Goal: Find specific page/section: Find specific page/section

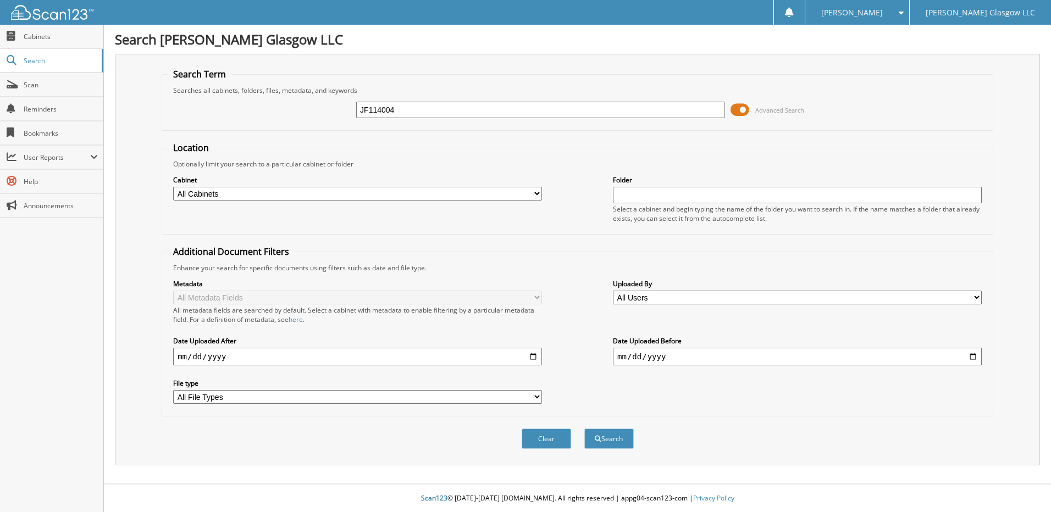
type input "JF114004"
click at [584, 429] on button "Search" at bounding box center [608, 439] width 49 height 20
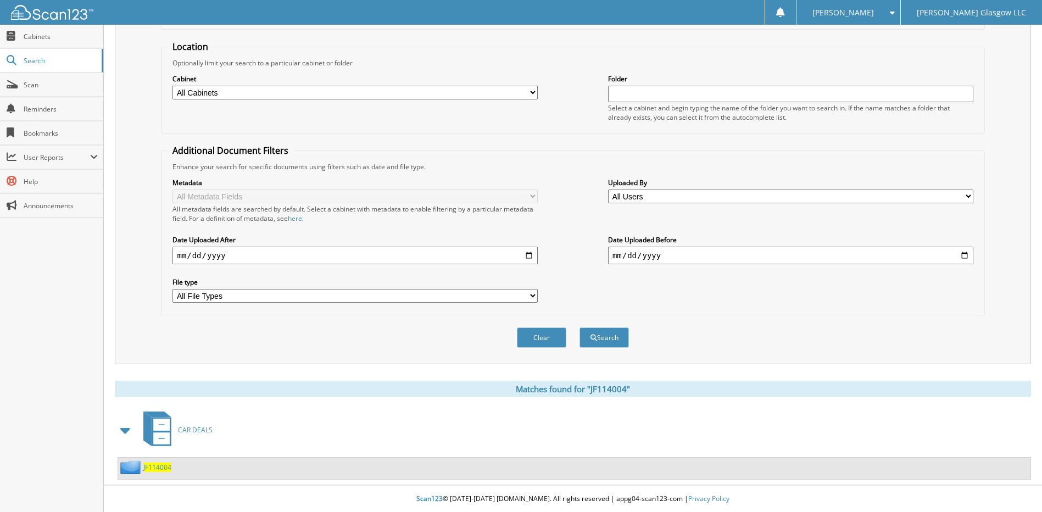
scroll to position [102, 0]
click at [154, 465] on span "JF114004" at bounding box center [157, 466] width 28 height 9
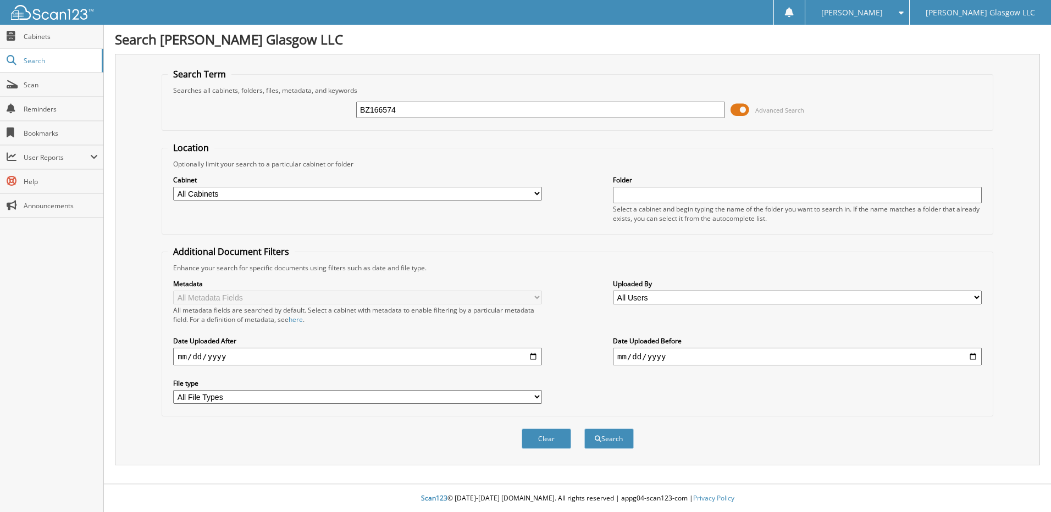
type input "BZ166574"
click at [584, 429] on button "Search" at bounding box center [608, 439] width 49 height 20
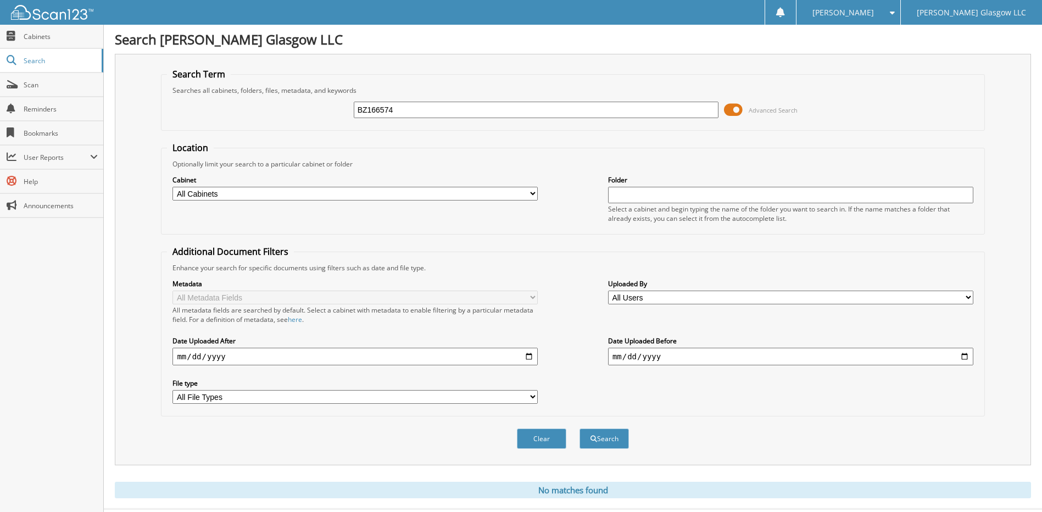
scroll to position [25, 0]
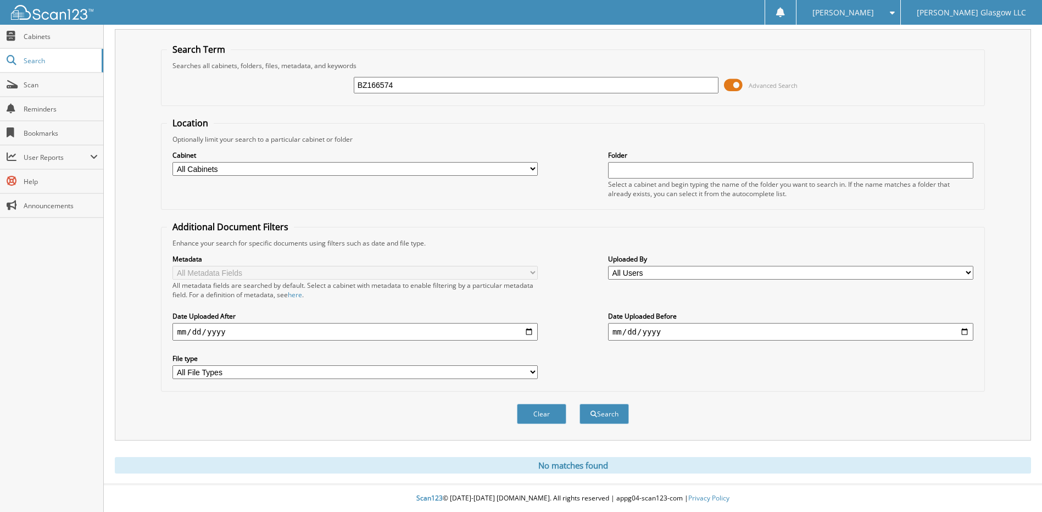
drag, startPoint x: 417, startPoint y: 86, endPoint x: 342, endPoint y: 87, distance: 74.2
click at [342, 87] on div "BZ166574 Advanced Search" at bounding box center [573, 85] width 812 height 30
type input "ATWOOD, DAKOTA"
click at [580, 404] on button "Search" at bounding box center [604, 414] width 49 height 20
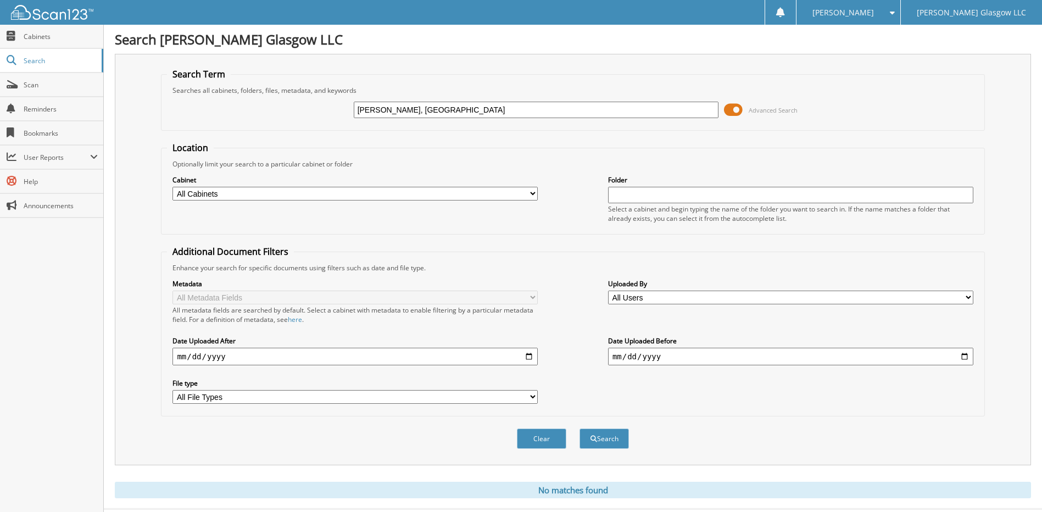
drag, startPoint x: 436, startPoint y: 111, endPoint x: 345, endPoint y: 110, distance: 90.7
click at [351, 109] on div "ATWOOD, DAKOTA Advanced Search" at bounding box center [573, 110] width 812 height 30
type input "ATWOOD"
click at [580, 429] on button "Search" at bounding box center [604, 439] width 49 height 20
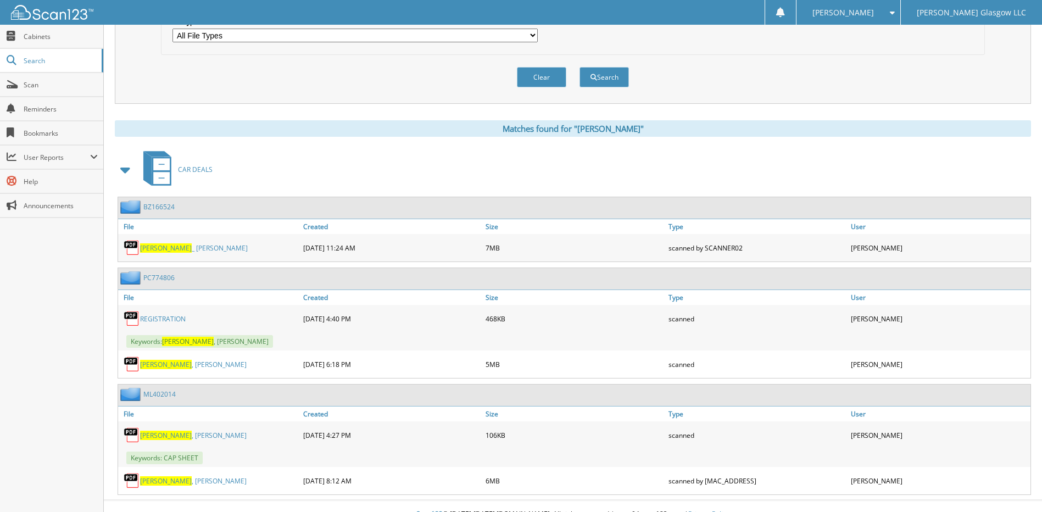
scroll to position [378, 0]
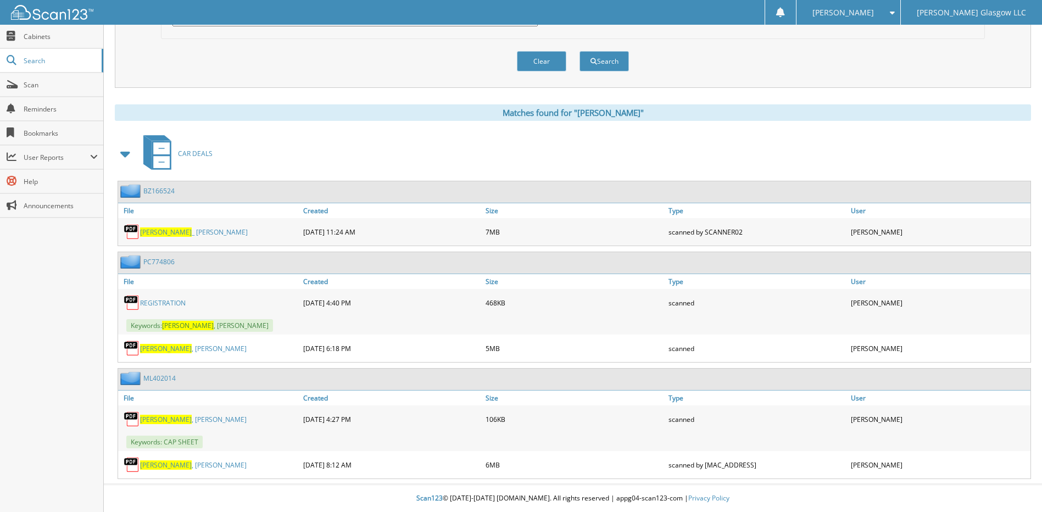
click at [168, 229] on link "Atwood _ Luke" at bounding box center [194, 232] width 108 height 9
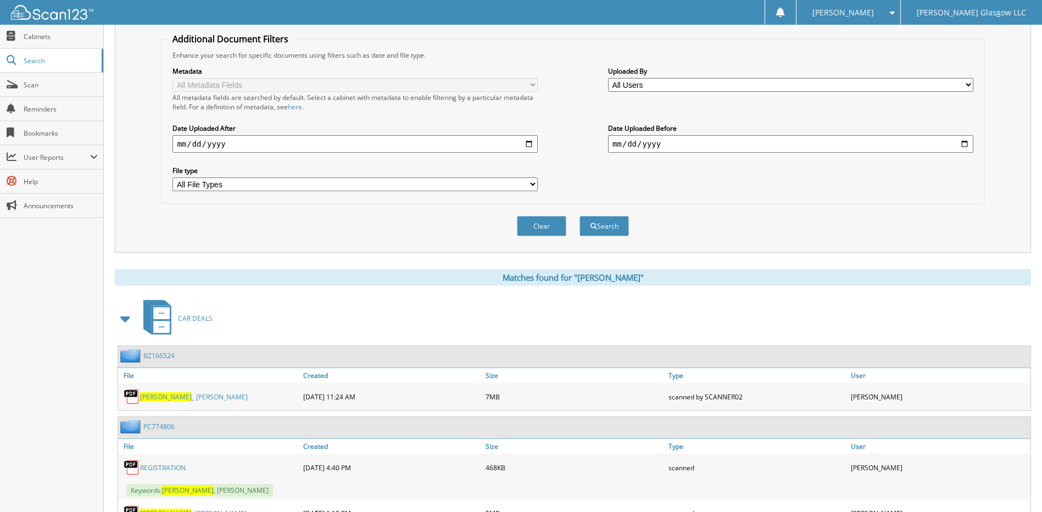
scroll to position [0, 0]
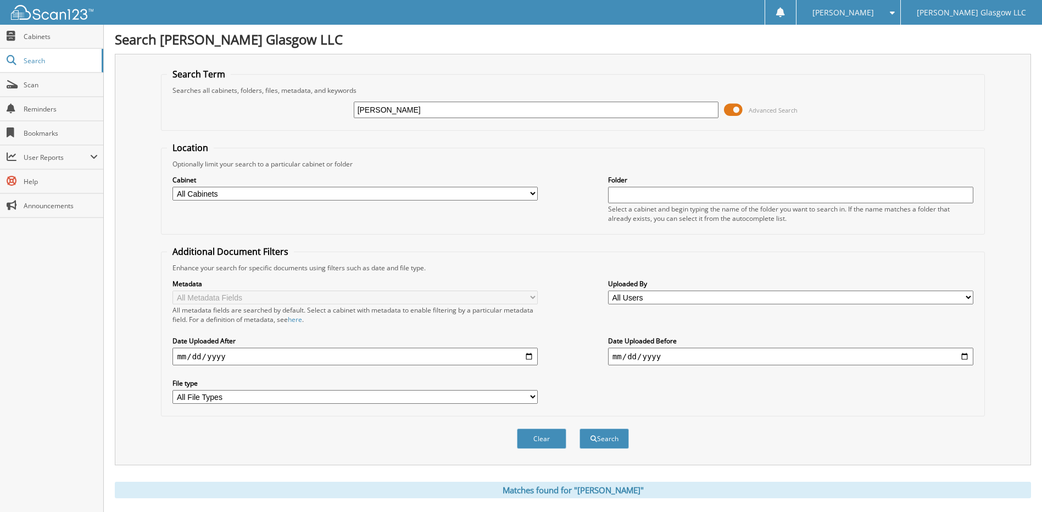
drag, startPoint x: 415, startPoint y: 111, endPoint x: 297, endPoint y: 109, distance: 118.2
click at [297, 109] on div "ATWOOD Advanced Search" at bounding box center [573, 110] width 812 height 30
type input "RF164216"
click at [580, 429] on button "Search" at bounding box center [604, 439] width 49 height 20
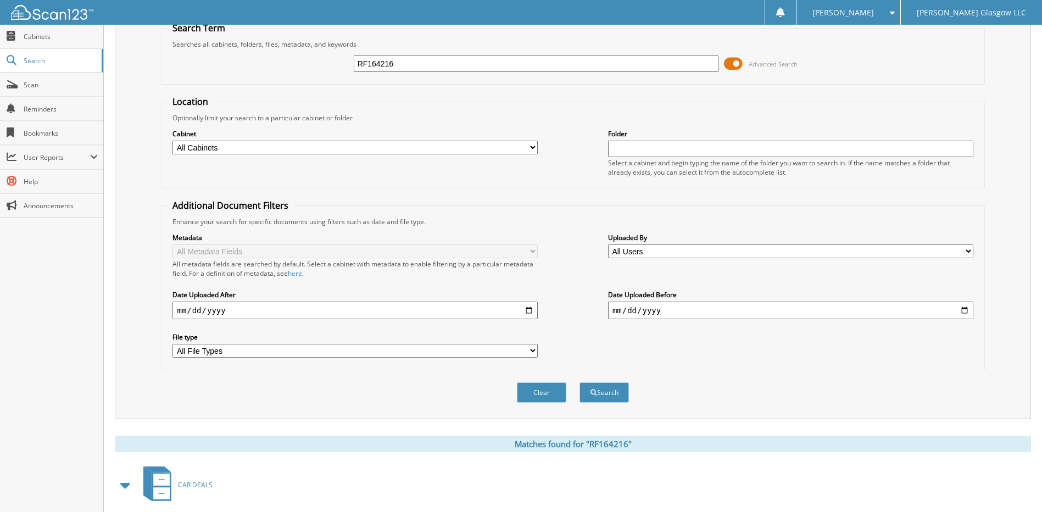
scroll to position [102, 0]
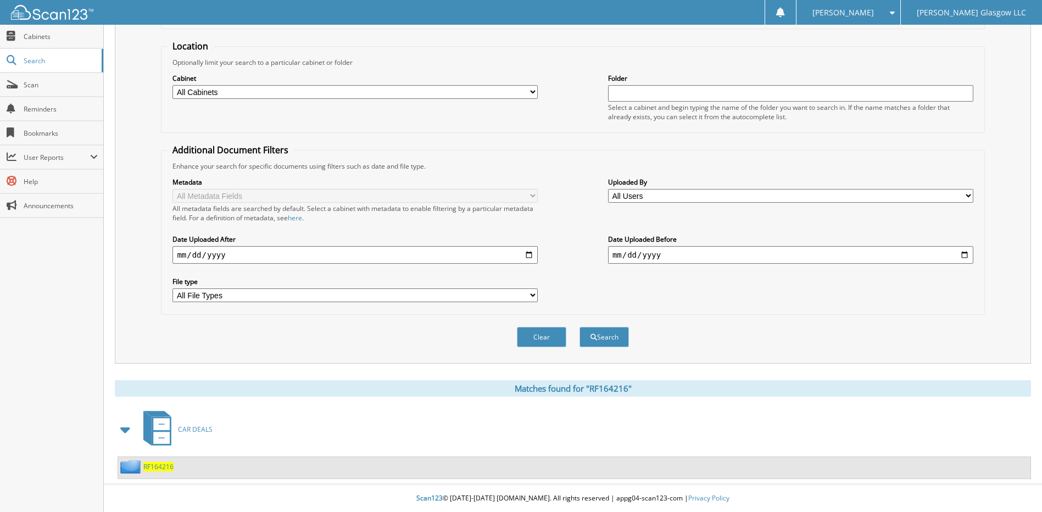
click at [163, 469] on span "RF164216" at bounding box center [158, 466] width 30 height 9
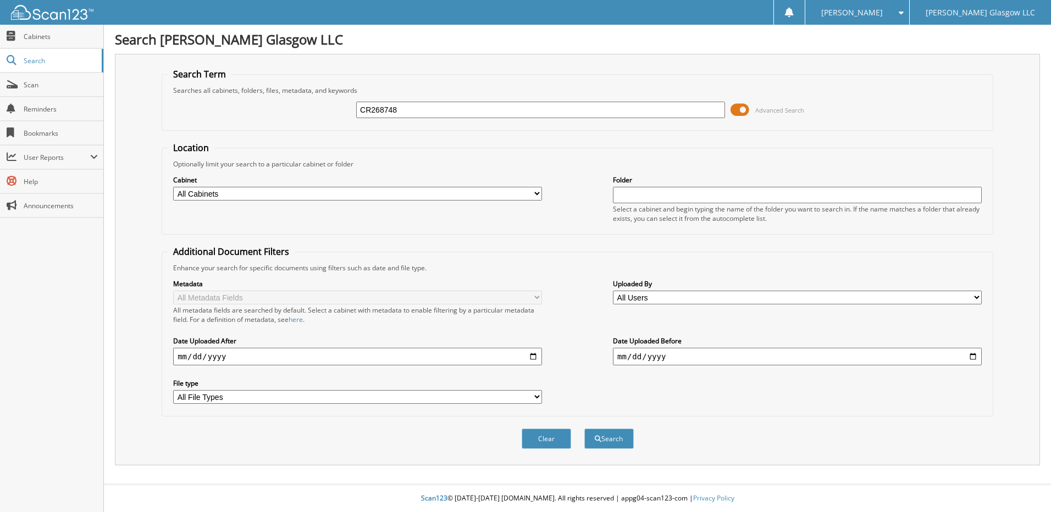
type input "CR268748"
click at [584, 429] on button "Search" at bounding box center [608, 439] width 49 height 20
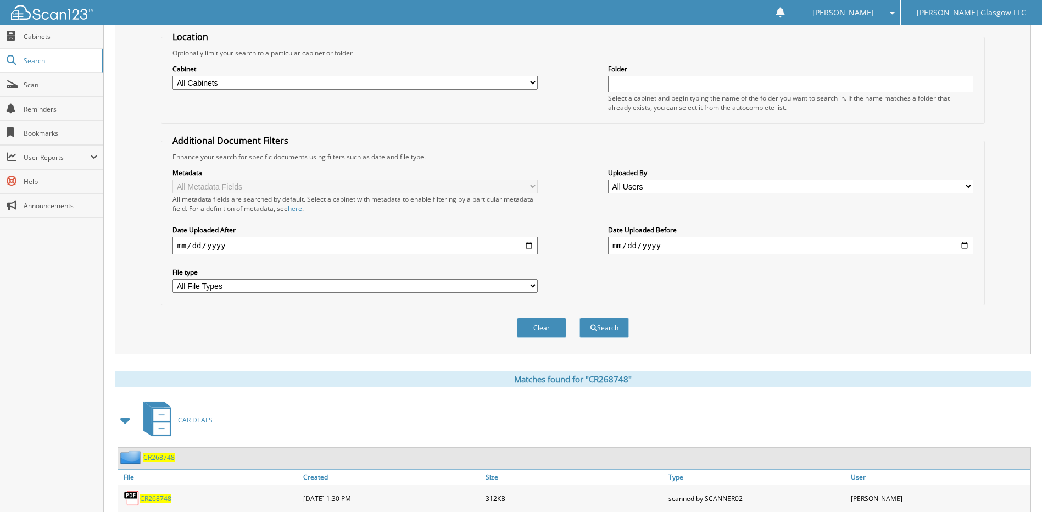
scroll to position [209, 0]
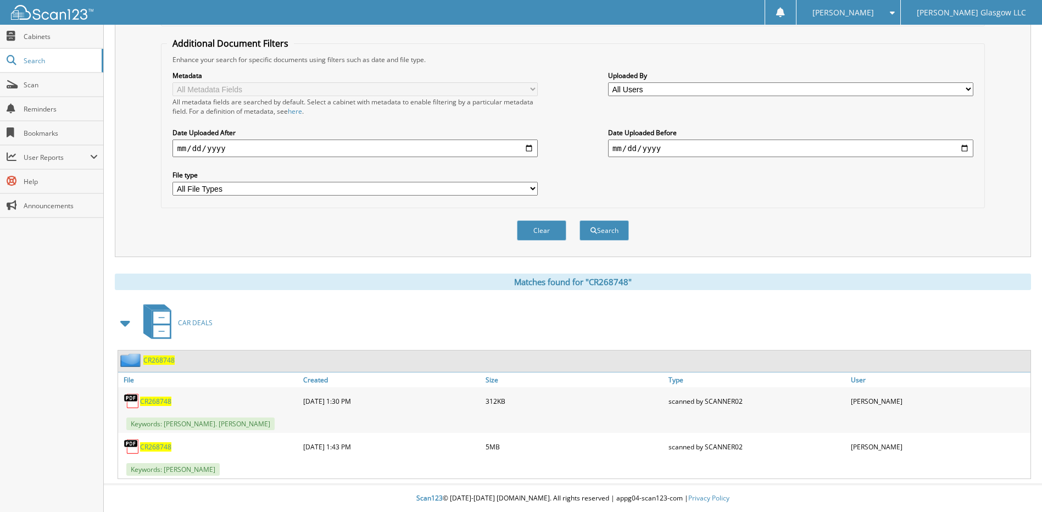
click at [164, 398] on span "CR268748" at bounding box center [155, 401] width 31 height 9
click at [158, 445] on span "CR268748" at bounding box center [155, 446] width 31 height 9
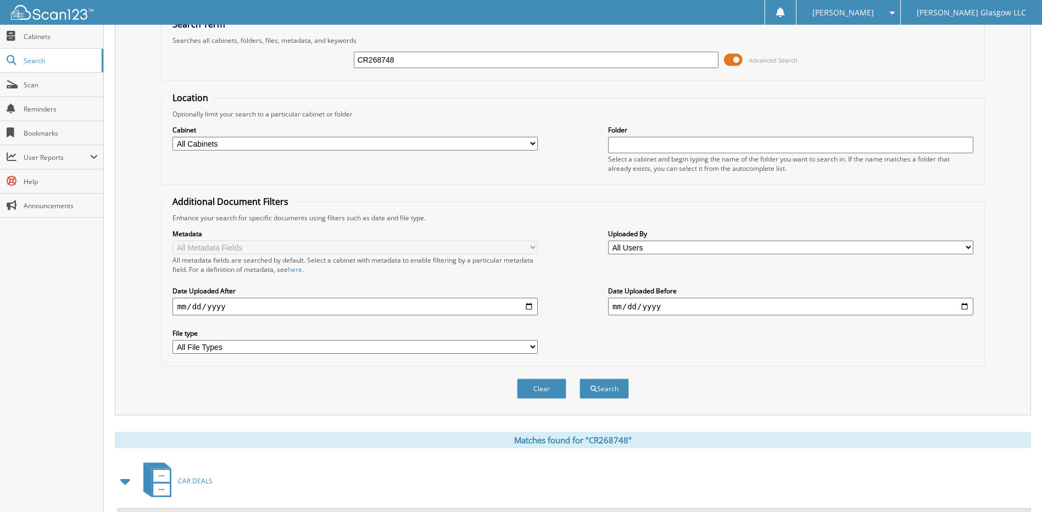
scroll to position [0, 0]
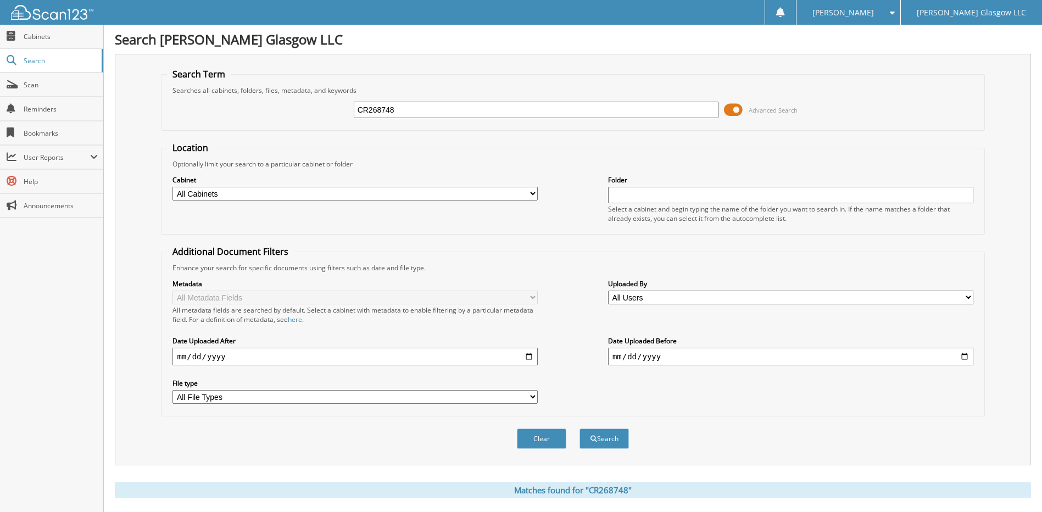
drag, startPoint x: 406, startPoint y: 115, endPoint x: 336, endPoint y: 114, distance: 69.8
click at [336, 114] on div "CR268748 Advanced Search" at bounding box center [573, 110] width 812 height 30
type input "DZ126296"
click at [580, 429] on button "Search" at bounding box center [604, 439] width 49 height 20
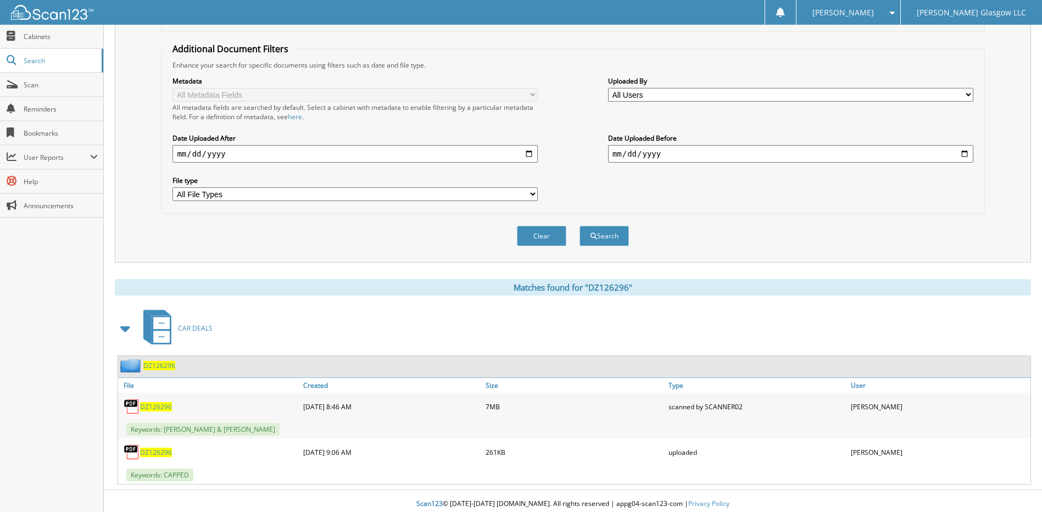
scroll to position [209, 0]
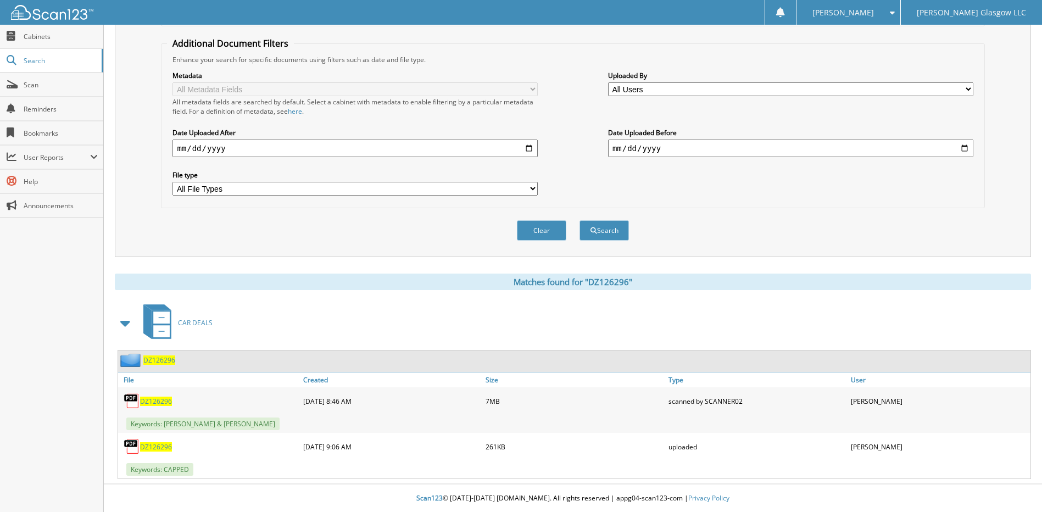
click at [161, 399] on span "DZ126296" at bounding box center [156, 401] width 32 height 9
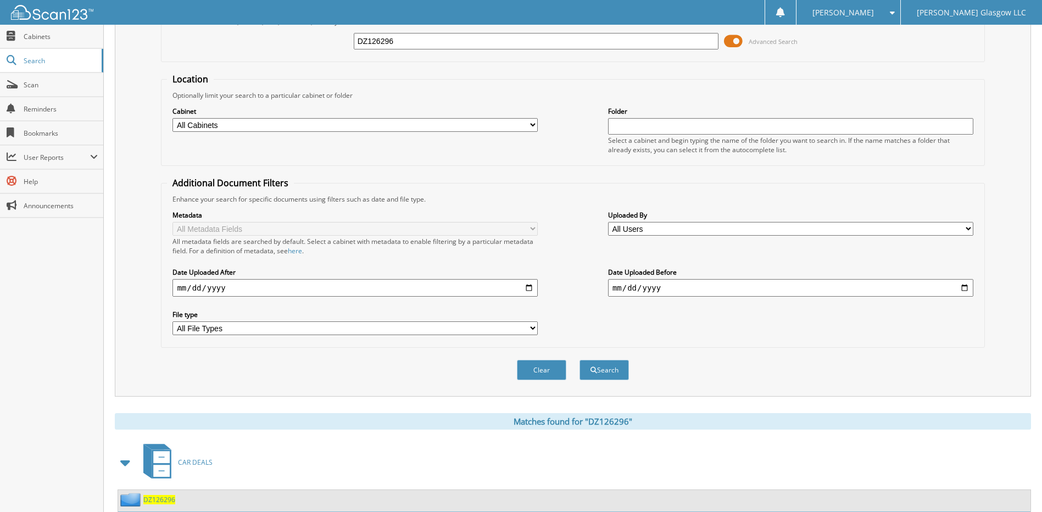
scroll to position [0, 0]
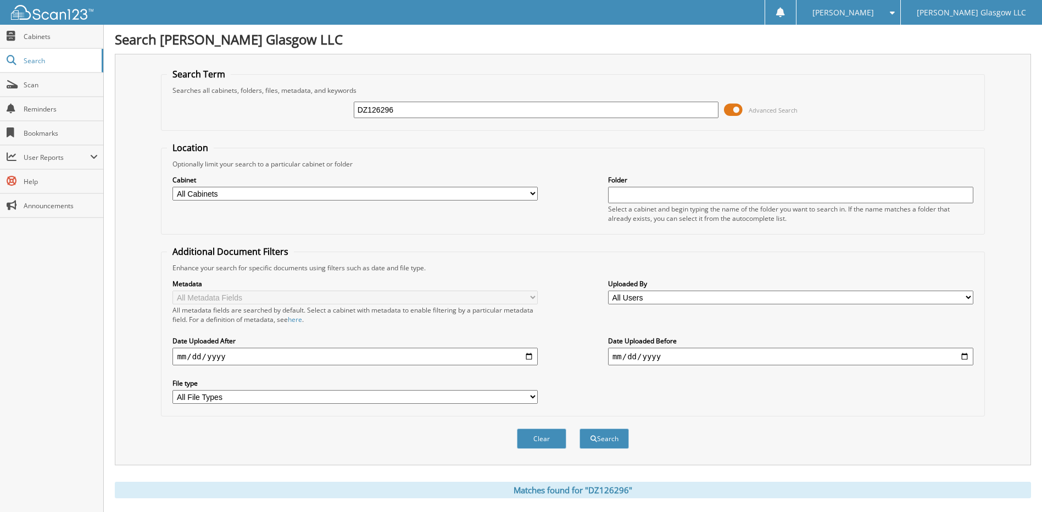
drag, startPoint x: 401, startPoint y: 112, endPoint x: 339, endPoint y: 111, distance: 62.1
click at [339, 111] on div "DZ126296 Advanced Search" at bounding box center [573, 110] width 812 height 30
type input "NN394692"
click at [580, 429] on button "Search" at bounding box center [604, 439] width 49 height 20
drag, startPoint x: 420, startPoint y: 108, endPoint x: 336, endPoint y: 104, distance: 83.6
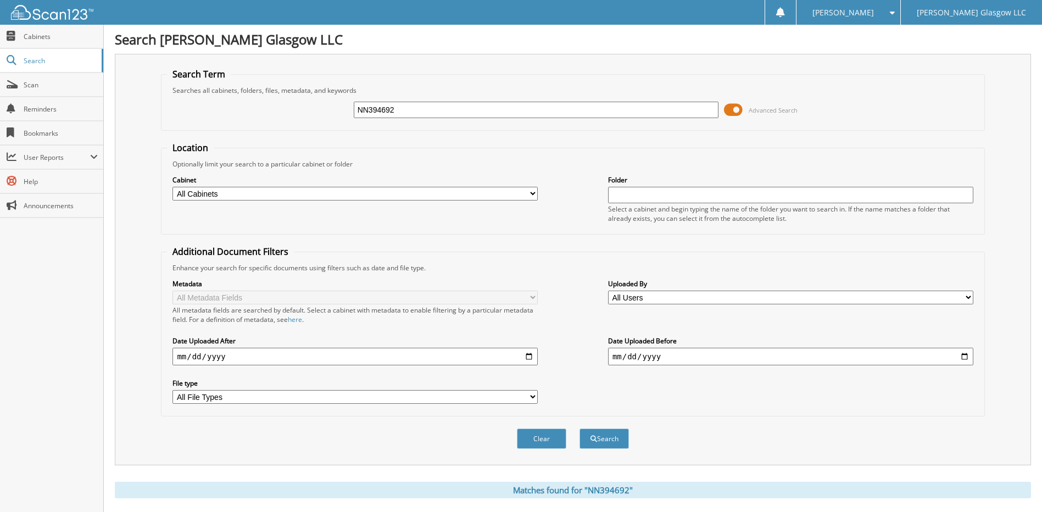
click at [336, 104] on div "NN394692 Advanced Search" at bounding box center [573, 110] width 812 height 30
type input "[PERSON_NAME]"
click at [580, 429] on button "Search" at bounding box center [604, 439] width 49 height 20
drag, startPoint x: 431, startPoint y: 105, endPoint x: 347, endPoint y: 108, distance: 84.1
click at [347, 108] on div "RUMPH, SHANE Advanced Search" at bounding box center [573, 110] width 812 height 30
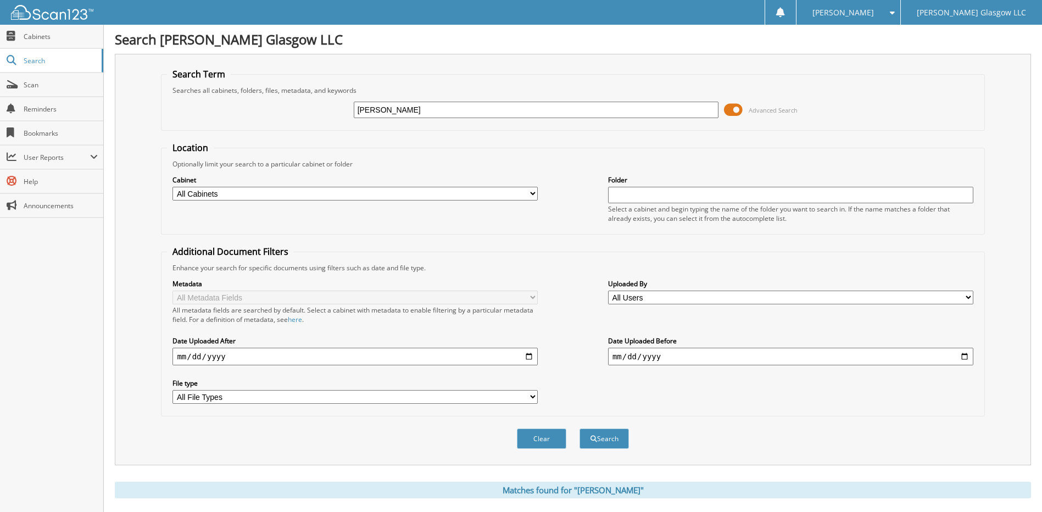
type input "PENNINGTON, TRAVIS"
click at [580, 429] on button "Search" at bounding box center [604, 439] width 49 height 20
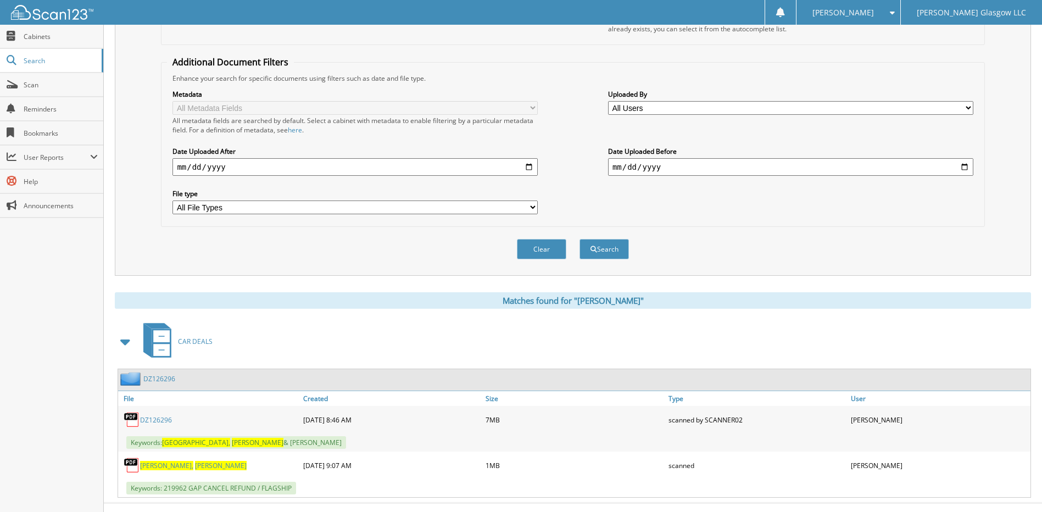
scroll to position [209, 0]
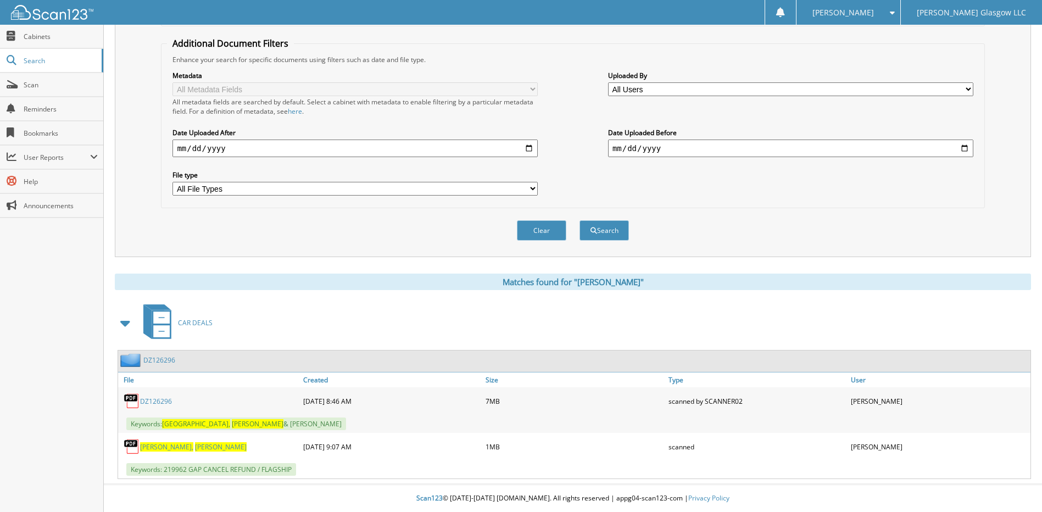
click at [195, 446] on span "TRAVIS" at bounding box center [221, 446] width 52 height 9
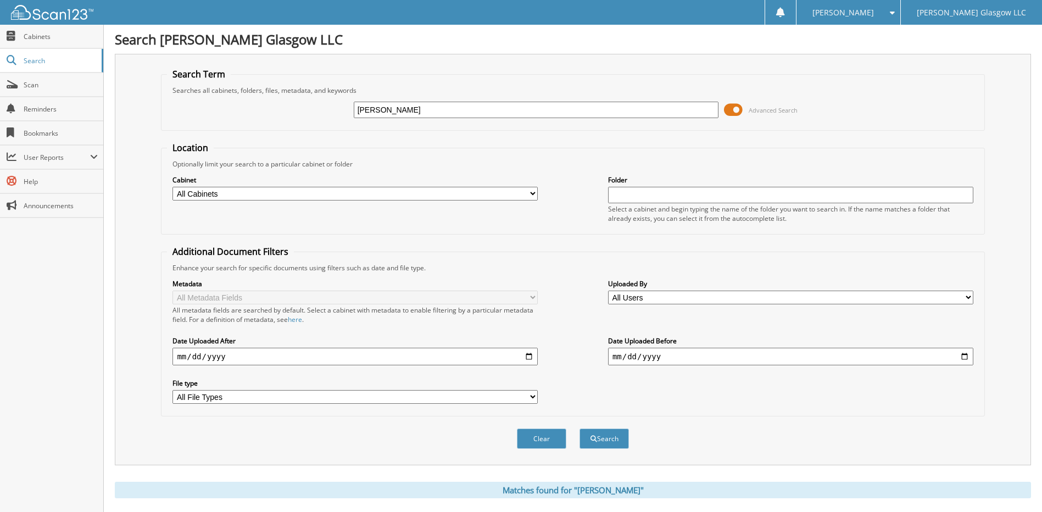
drag, startPoint x: 424, startPoint y: 109, endPoint x: 291, endPoint y: 107, distance: 133.0
click at [291, 107] on div "PENNINGTON, TRAVIS Advanced Search" at bounding box center [573, 110] width 812 height 30
type input "[PERSON_NAME]"
click at [580, 429] on button "Search" at bounding box center [604, 439] width 49 height 20
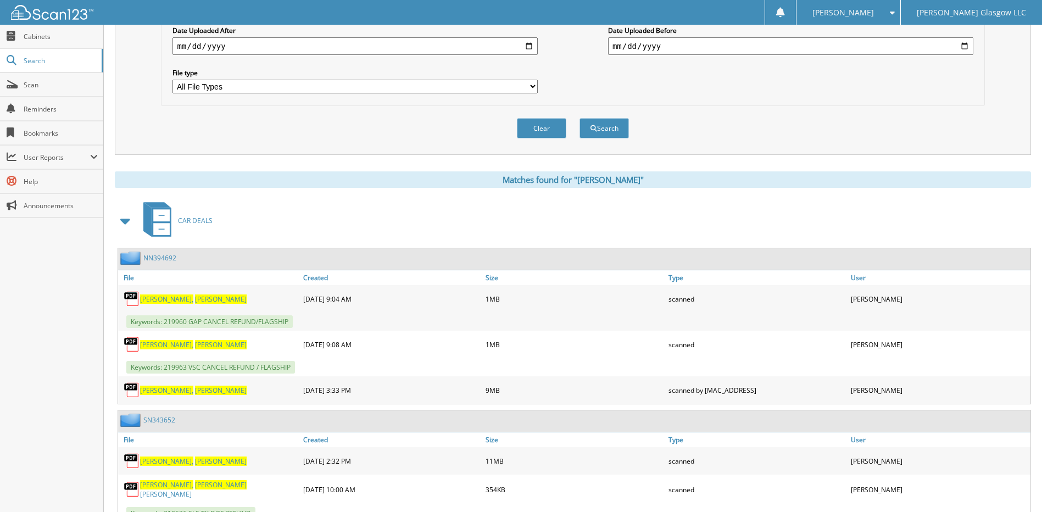
scroll to position [330, 0]
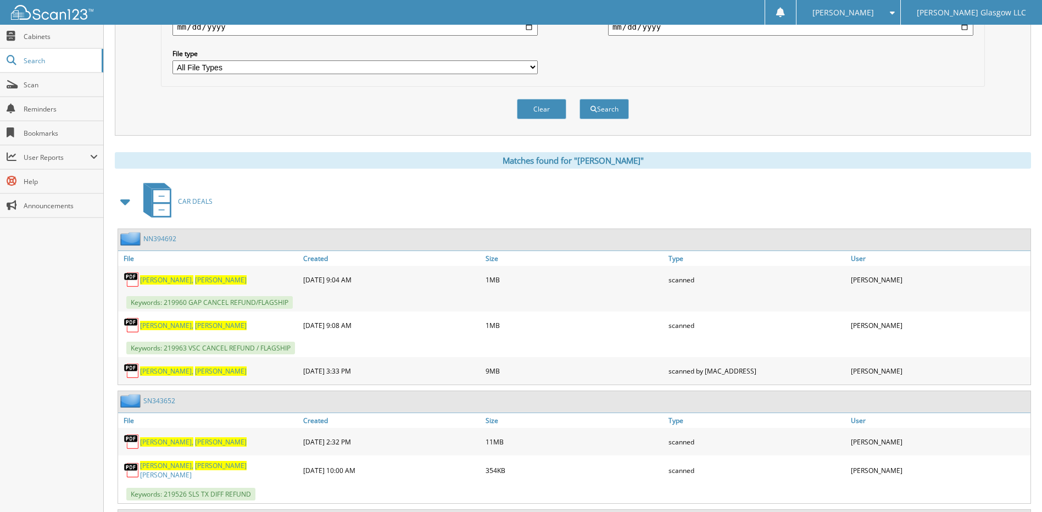
click at [195, 282] on span "BILLIE" at bounding box center [221, 279] width 52 height 9
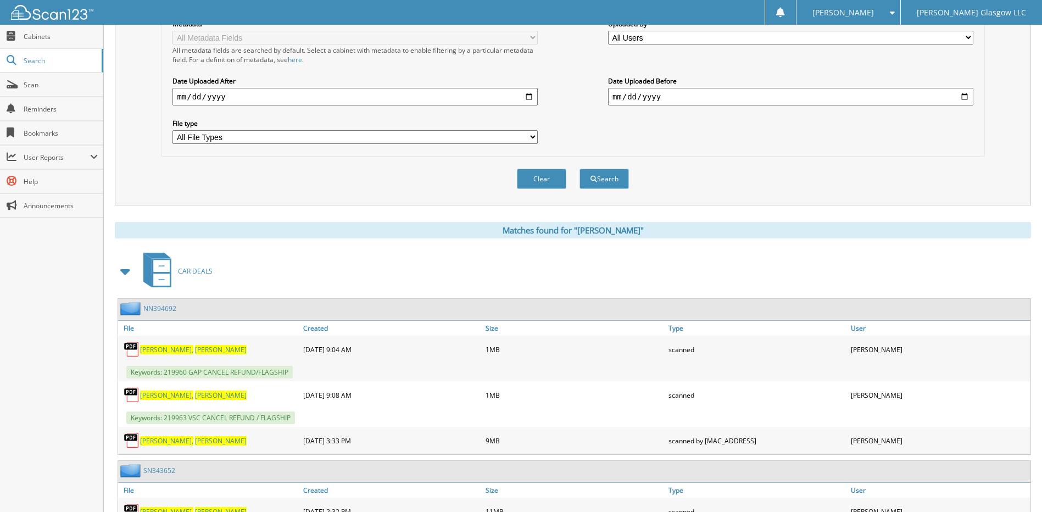
scroll to position [0, 0]
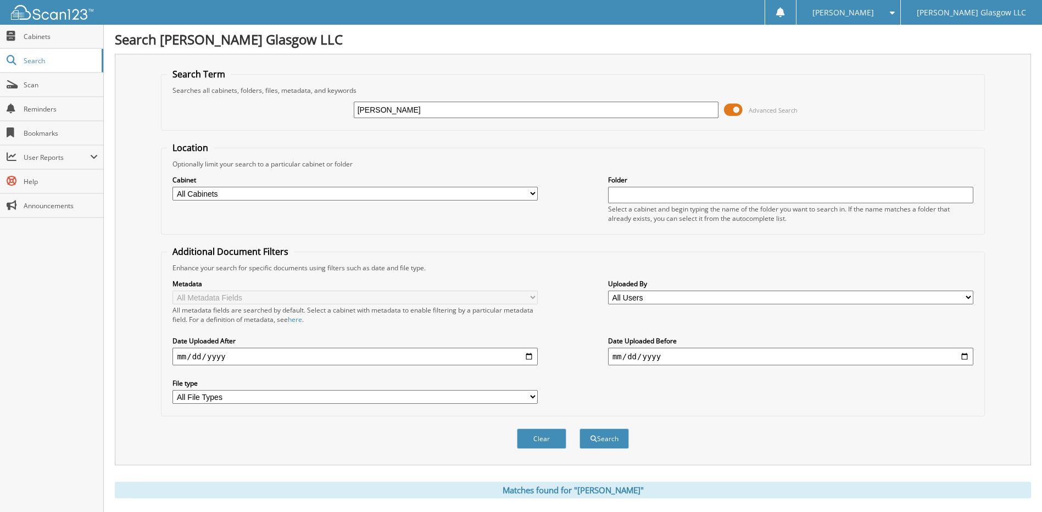
drag, startPoint x: 423, startPoint y: 110, endPoint x: 304, endPoint y: 101, distance: 118.5
click at [304, 101] on div "HODGES, BILLIE Advanced Search" at bounding box center [573, 110] width 812 height 30
type input "RUMPH"
click at [580, 429] on button "Search" at bounding box center [604, 439] width 49 height 20
drag, startPoint x: 418, startPoint y: 107, endPoint x: 292, endPoint y: 110, distance: 125.3
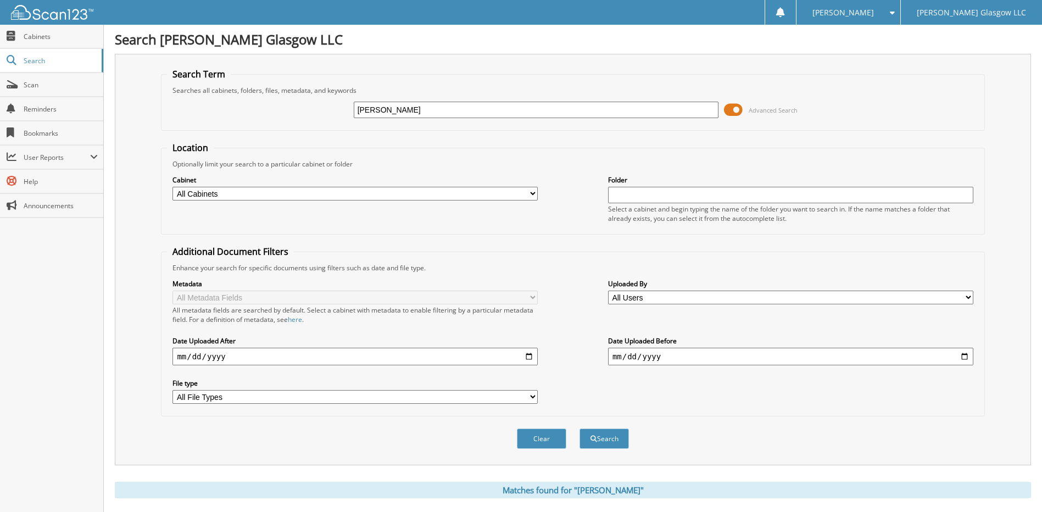
click at [292, 110] on div "[PERSON_NAME] Advanced Search" at bounding box center [573, 110] width 812 height 30
type input "214057"
click at [580, 429] on button "Search" at bounding box center [604, 439] width 49 height 20
type input "214057"
click at [580, 429] on button "Search" at bounding box center [604, 439] width 49 height 20
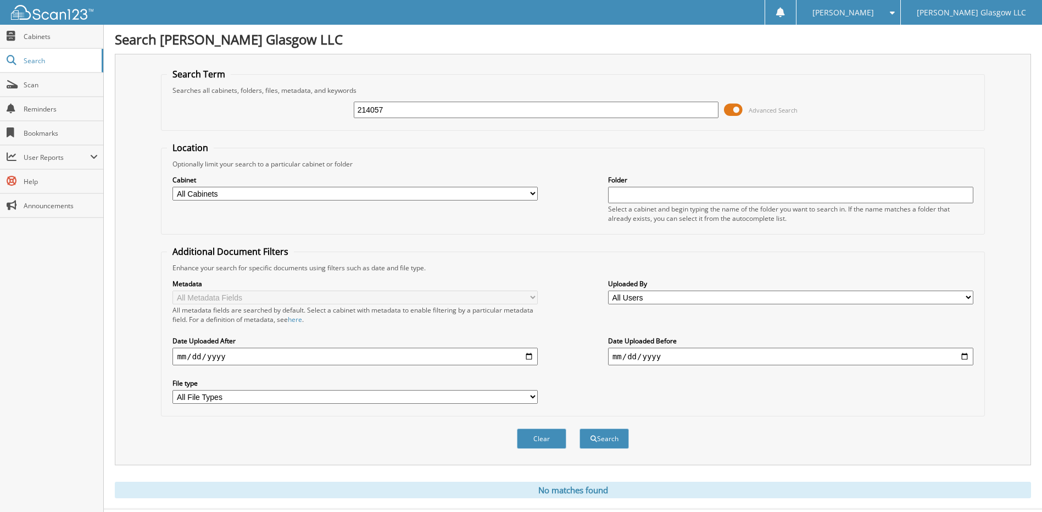
drag, startPoint x: 391, startPoint y: 114, endPoint x: 312, endPoint y: 109, distance: 78.8
click at [313, 109] on div "214057 Advanced Search" at bounding box center [573, 110] width 812 height 30
type input "219960"
click at [580, 429] on button "Search" at bounding box center [604, 439] width 49 height 20
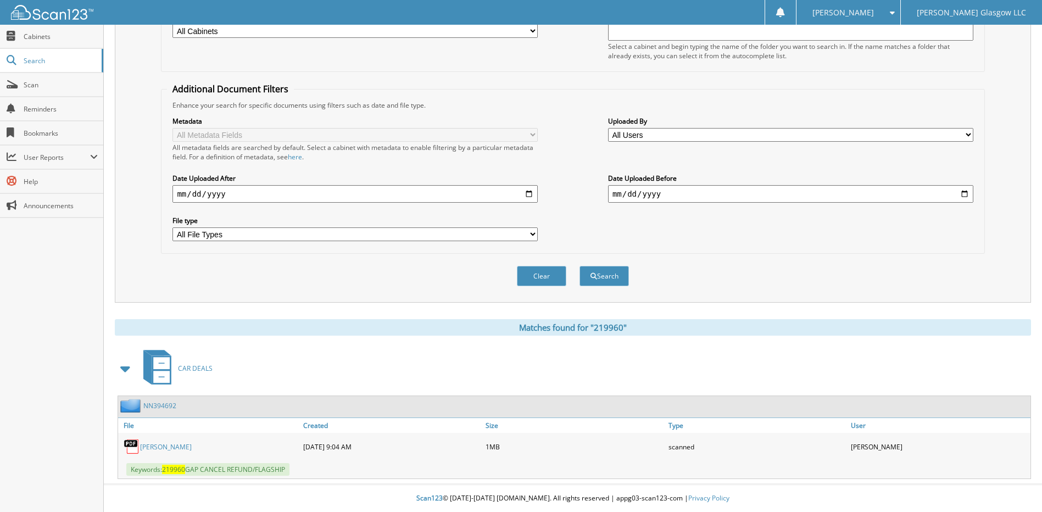
click at [174, 443] on link "[PERSON_NAME]" at bounding box center [166, 446] width 52 height 9
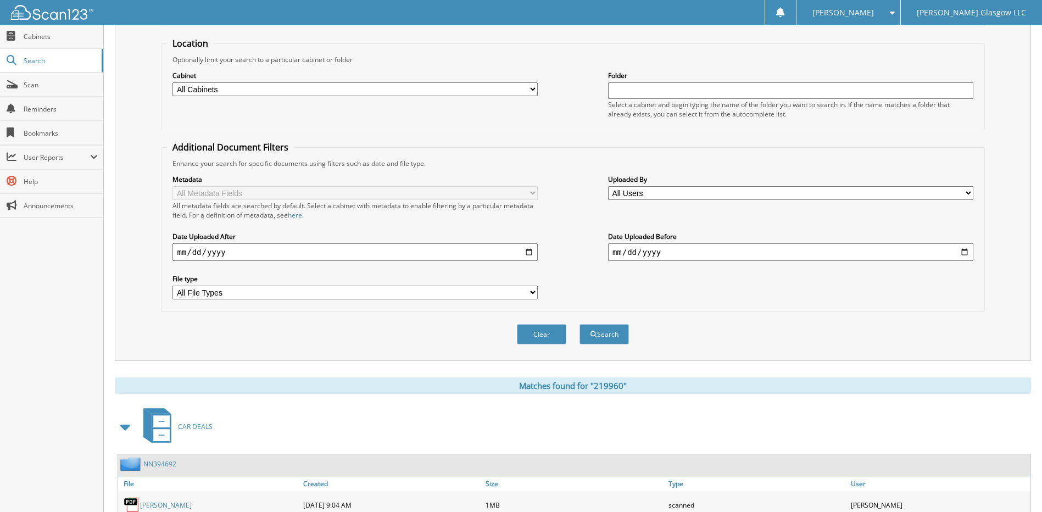
scroll to position [0, 0]
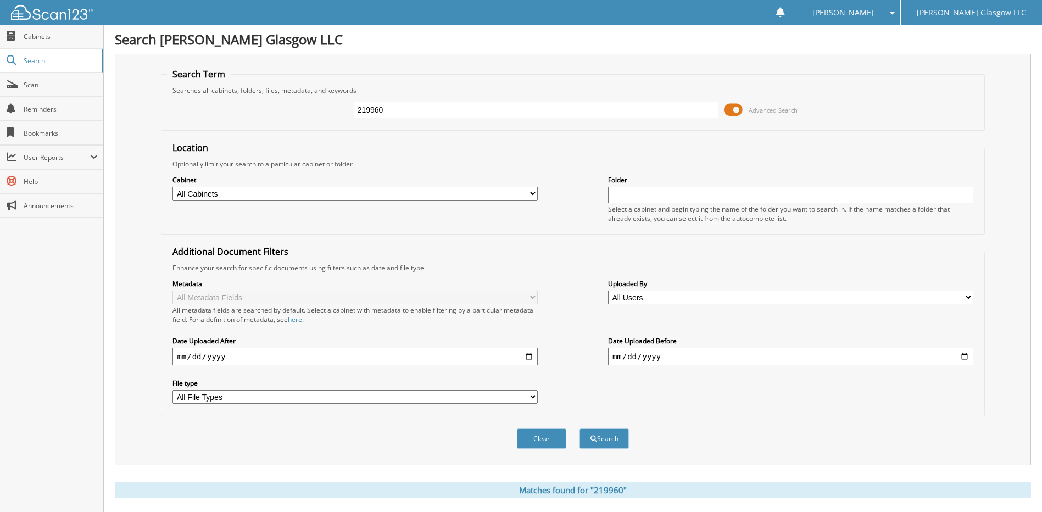
drag, startPoint x: 401, startPoint y: 107, endPoint x: 268, endPoint y: 118, distance: 132.9
click at [268, 118] on div "219960 Advanced Search" at bounding box center [573, 110] width 812 height 30
type input "219963"
click at [580, 429] on button "Search" at bounding box center [604, 439] width 49 height 20
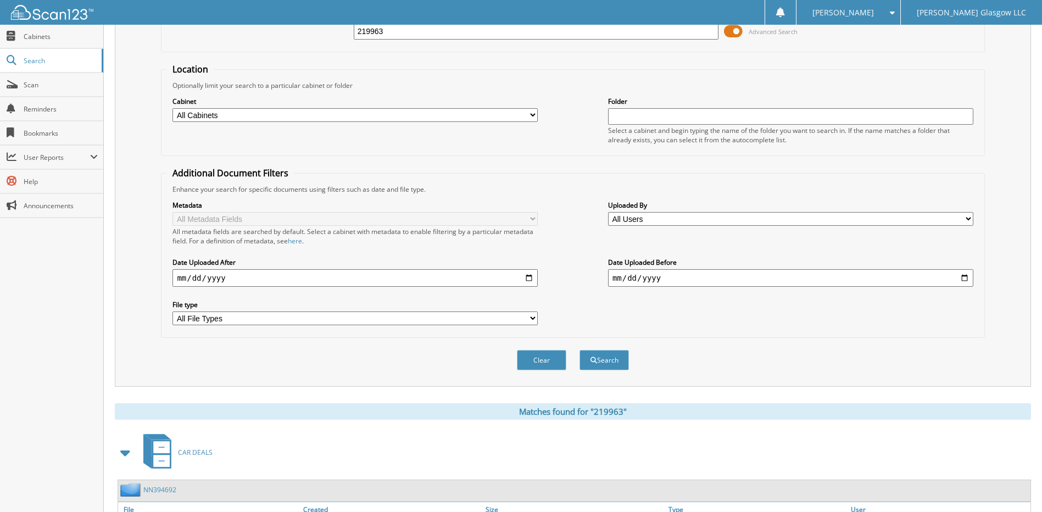
scroll to position [163, 0]
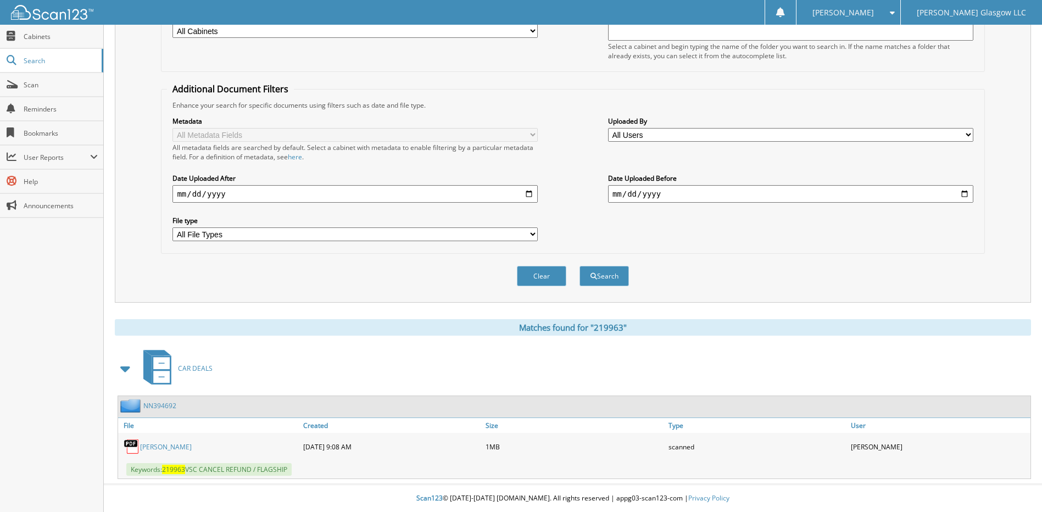
click at [157, 446] on link "[PERSON_NAME]" at bounding box center [166, 446] width 52 height 9
